Goal: Feedback & Contribution: Leave review/rating

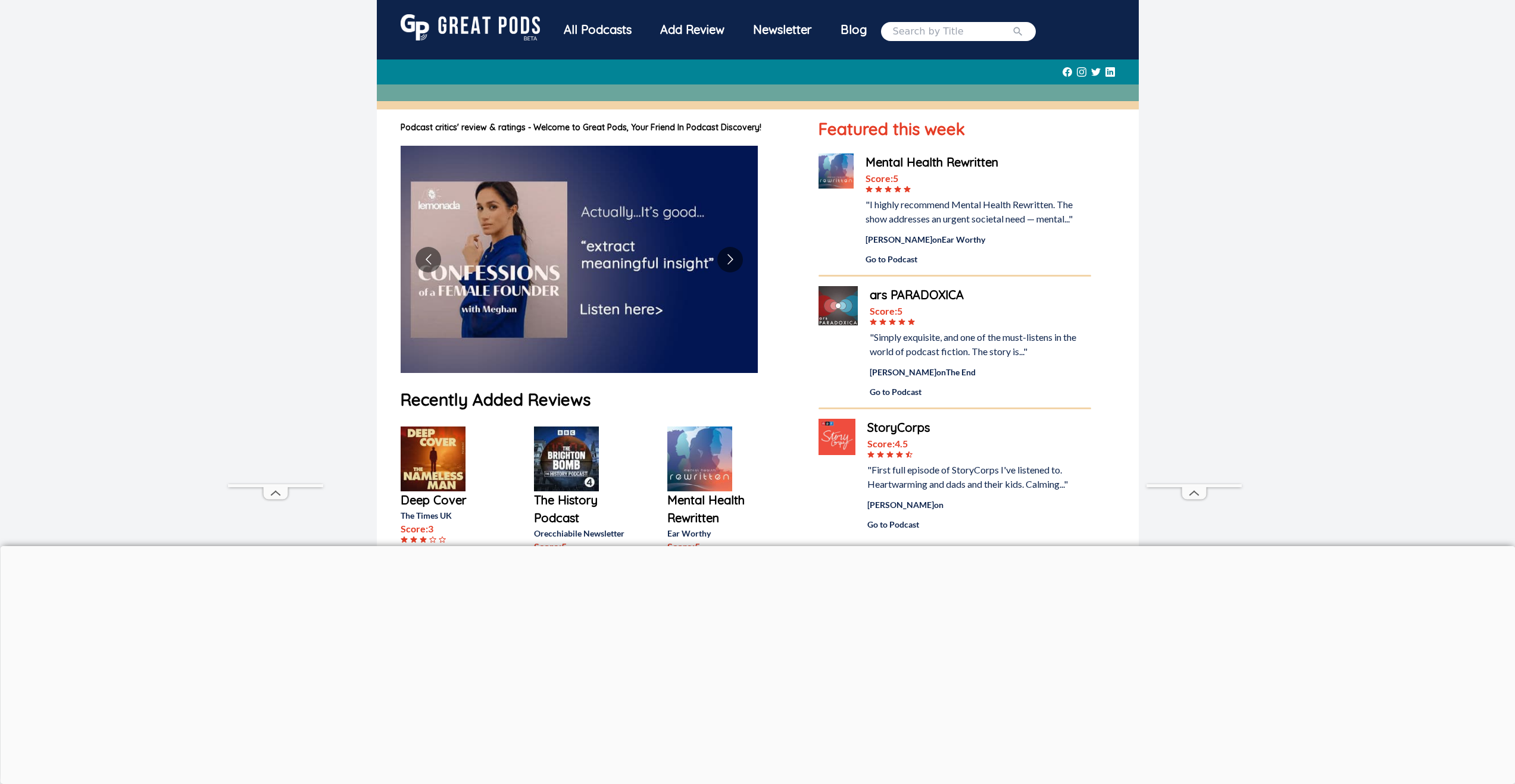
click at [686, 31] on div "Add Review" at bounding box center [693, 30] width 93 height 31
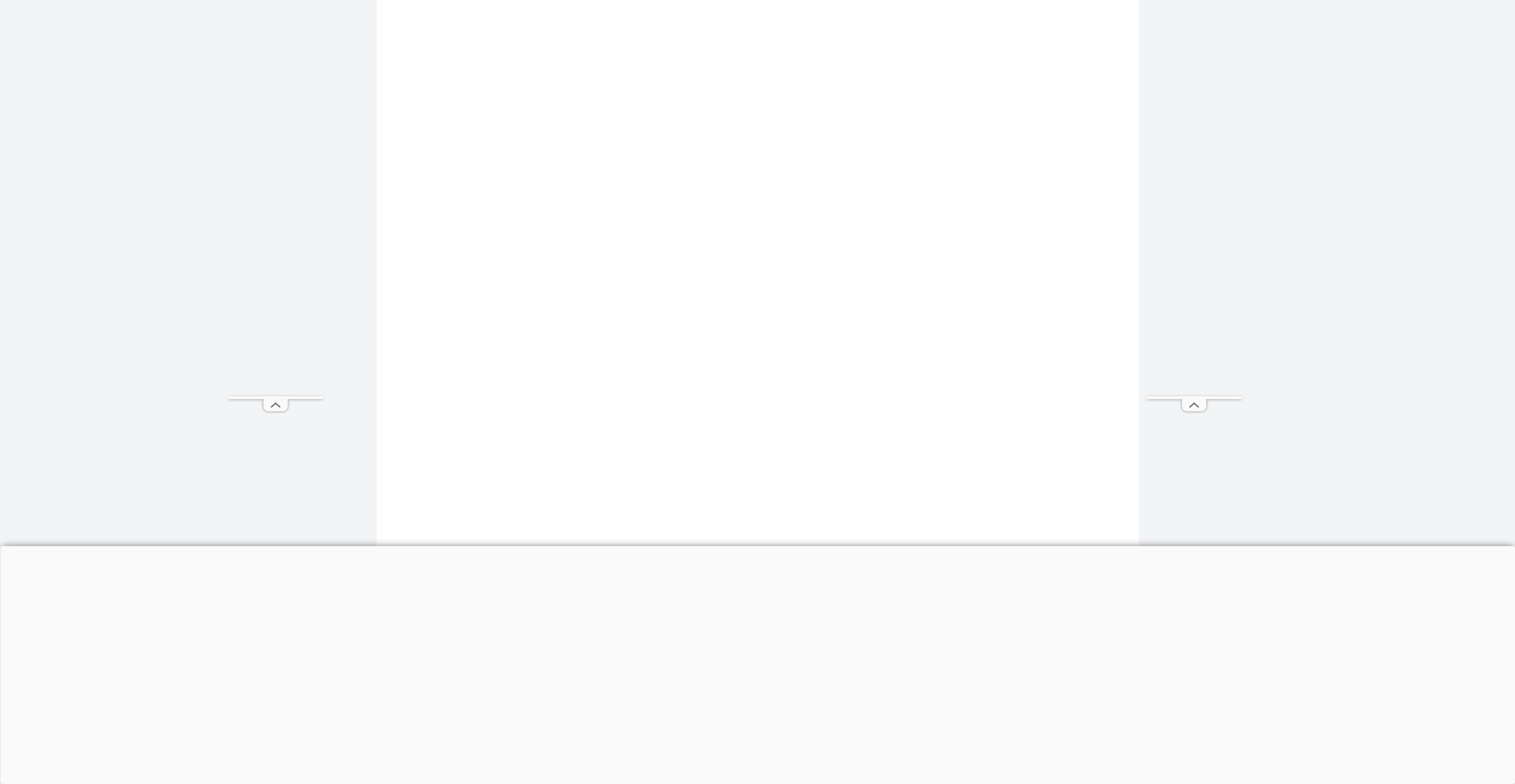
scroll to position [268, 0]
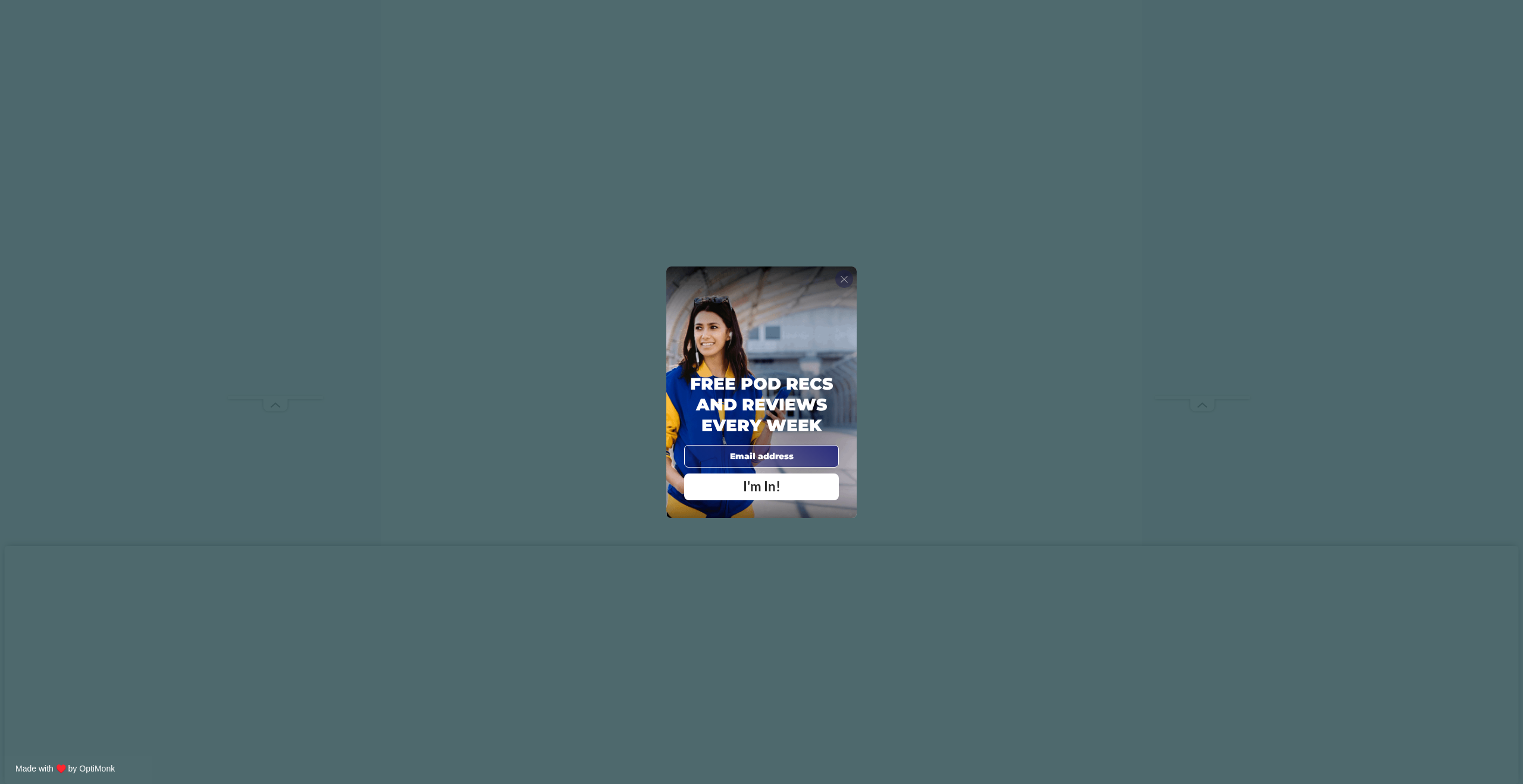
click at [844, 277] on span "X" at bounding box center [844, 279] width 8 height 12
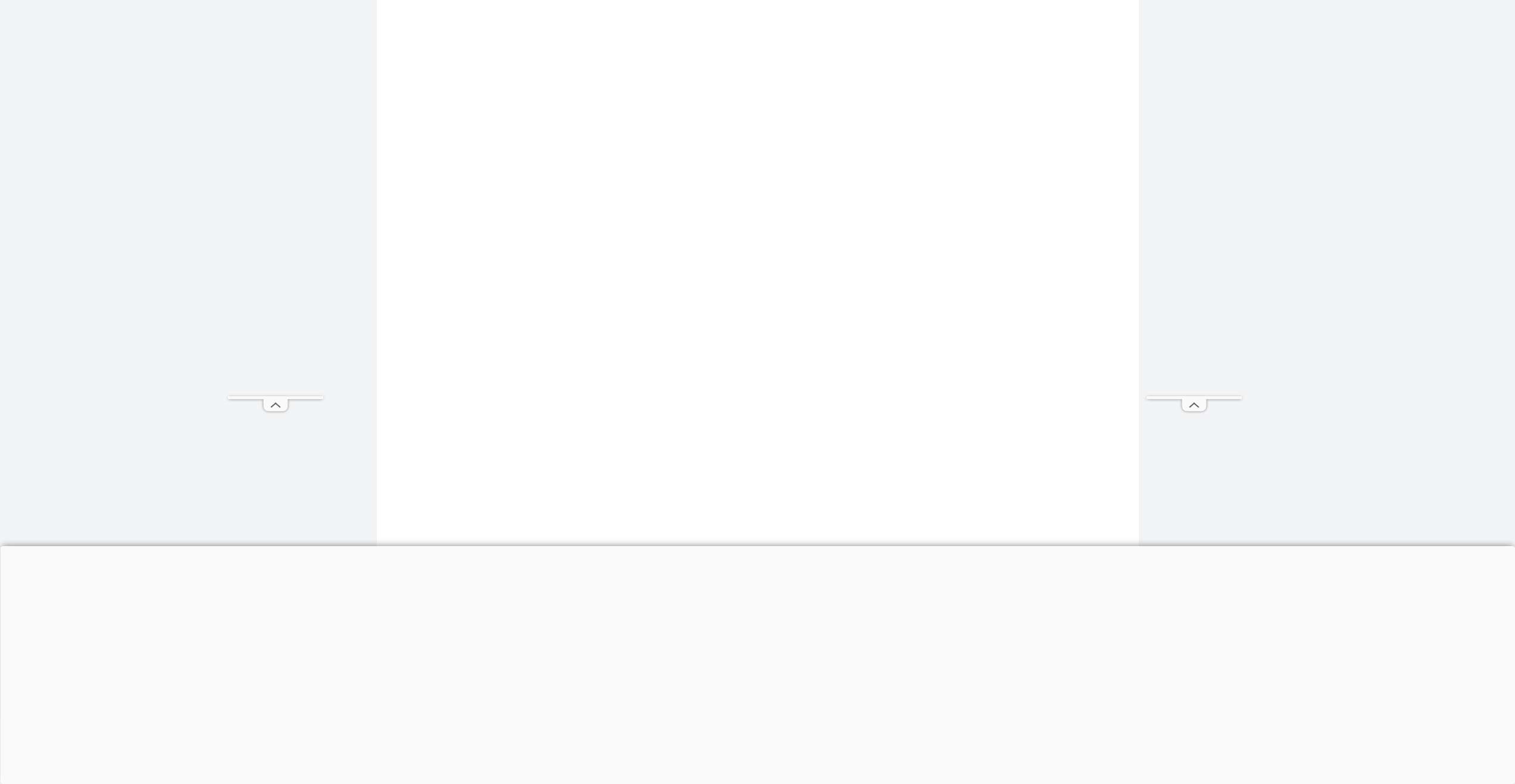
scroll to position [0, 0]
